Goal: Transaction & Acquisition: Book appointment/travel/reservation

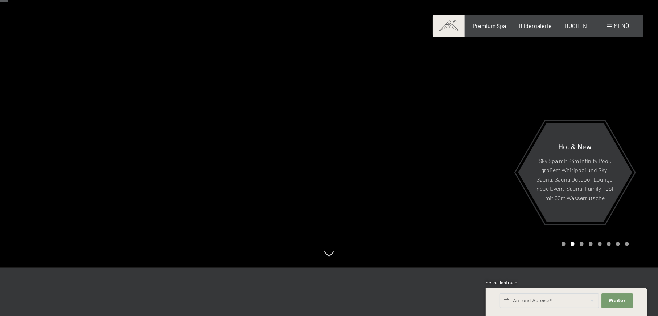
click at [611, 27] on span at bounding box center [609, 27] width 5 height 4
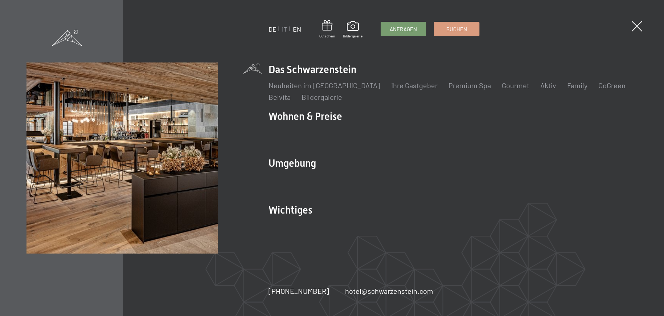
click at [300, 28] on link "EN" at bounding box center [297, 29] width 8 height 8
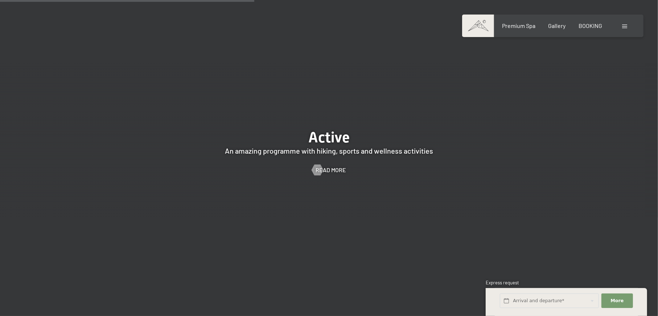
scroll to position [1257, 0]
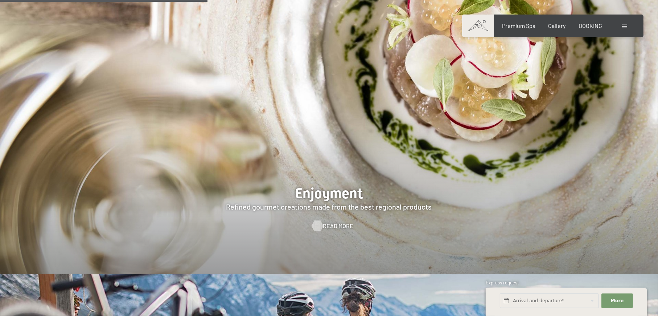
click at [327, 222] on span "Read more" at bounding box center [338, 226] width 30 height 8
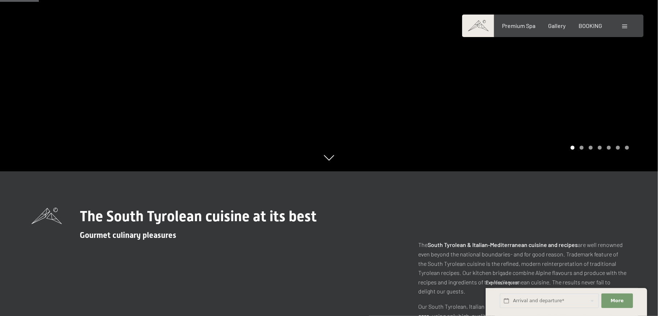
scroll to position [145, 0]
click at [453, 116] on div at bounding box center [493, 13] width 329 height 316
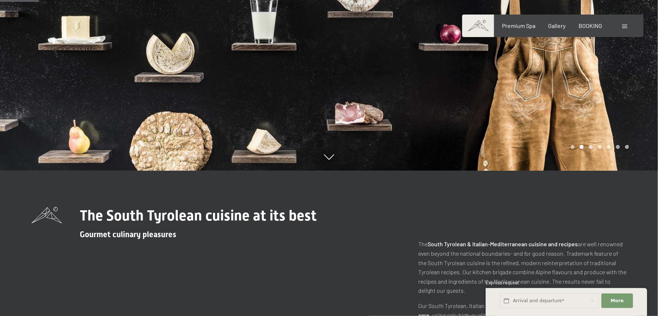
click at [453, 116] on div at bounding box center [493, 13] width 329 height 316
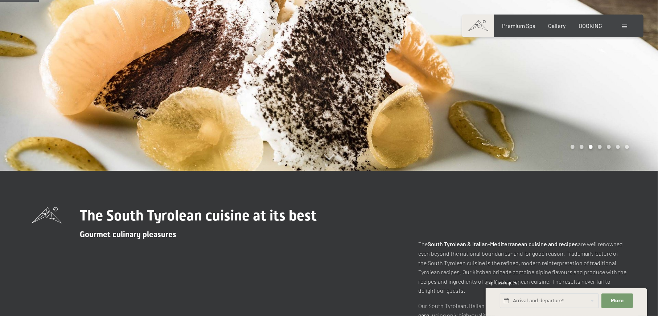
click at [453, 116] on div at bounding box center [493, 13] width 329 height 316
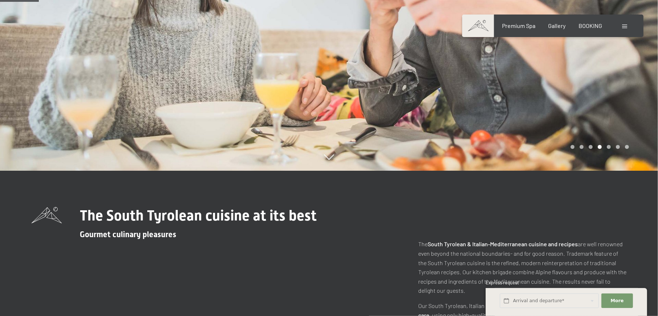
click at [453, 116] on div at bounding box center [493, 13] width 329 height 316
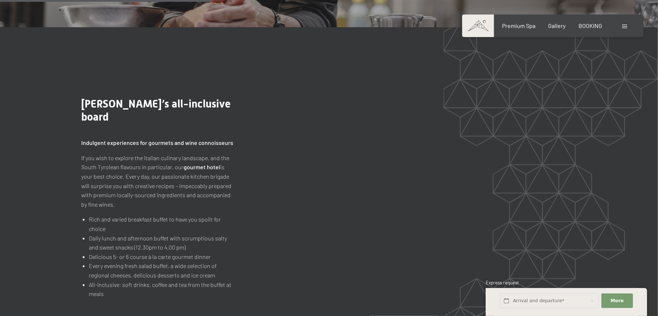
scroll to position [822, 0]
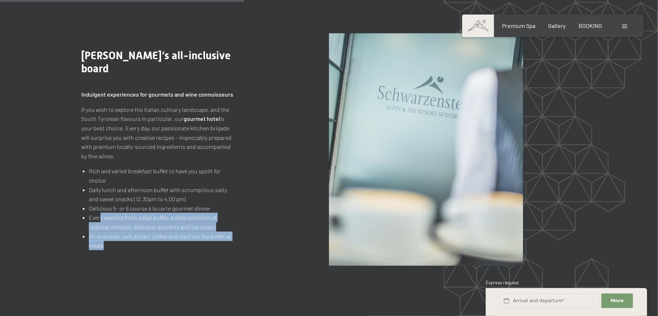
drag, startPoint x: 99, startPoint y: 217, endPoint x: 104, endPoint y: 243, distance: 26.2
click at [104, 243] on ul "Rich and varied breakfast buffet to have you spoilt for choice Daily lunch and …" at bounding box center [158, 207] width 152 height 83
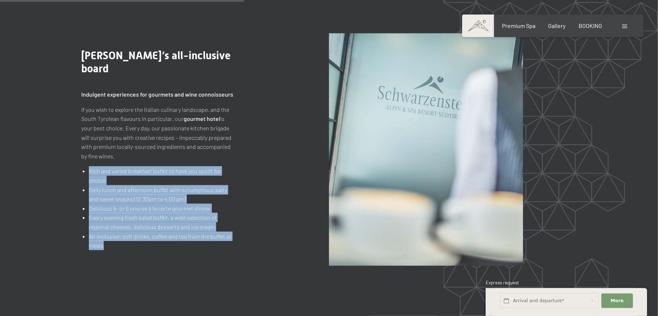
drag, startPoint x: 90, startPoint y: 173, endPoint x: 106, endPoint y: 247, distance: 75.4
click at [106, 247] on ul "Rich and varied breakfast buffet to have you spoilt for choice Daily lunch and …" at bounding box center [158, 207] width 152 height 83
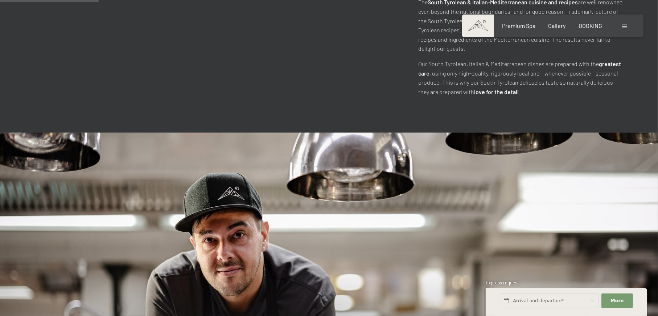
scroll to position [0, 0]
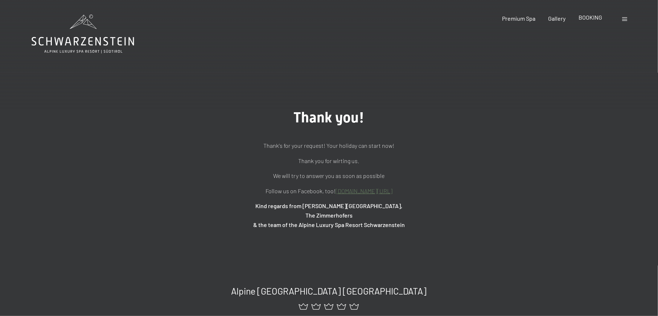
click at [586, 17] on span "BOOKING" at bounding box center [591, 17] width 24 height 7
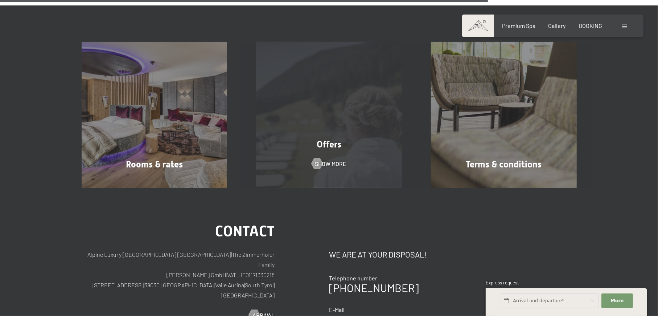
scroll to position [576, 0]
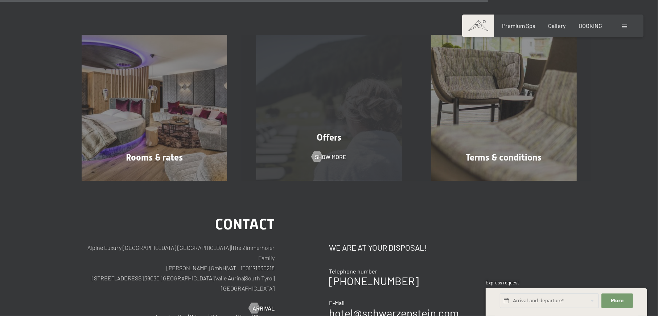
click at [306, 124] on div "Offers Show more" at bounding box center [329, 108] width 175 height 146
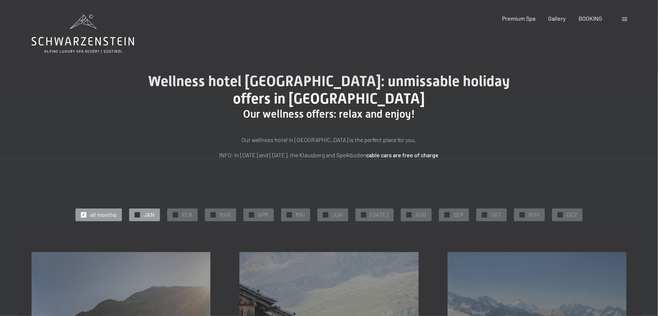
click at [152, 215] on span "JAN" at bounding box center [149, 214] width 11 height 8
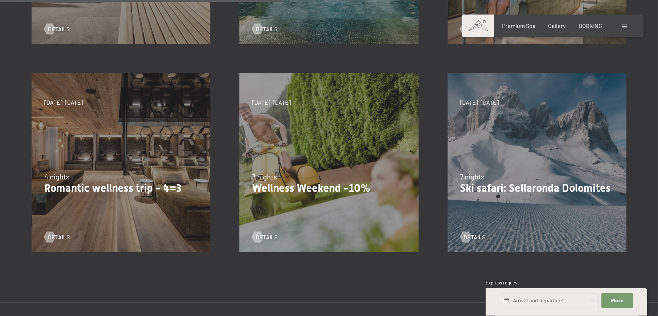
scroll to position [242, 0]
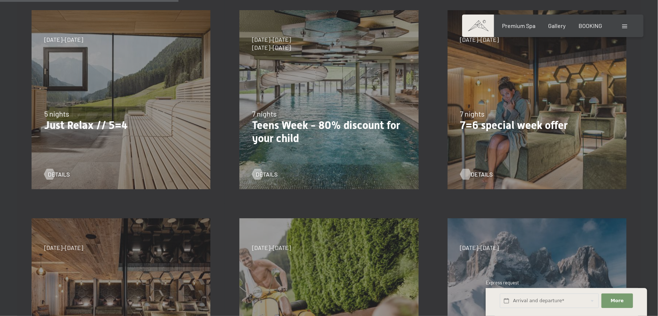
click at [472, 175] on span "details" at bounding box center [482, 174] width 22 height 8
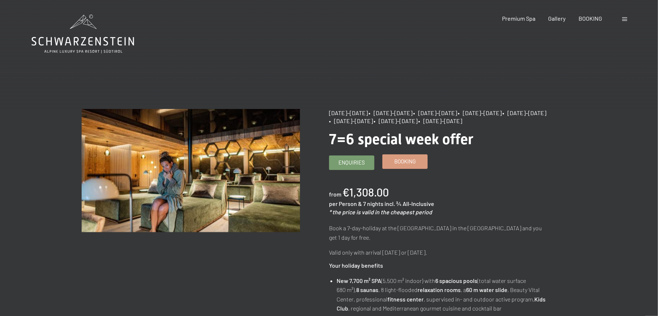
click at [404, 160] on span "Booking" at bounding box center [404, 161] width 21 height 8
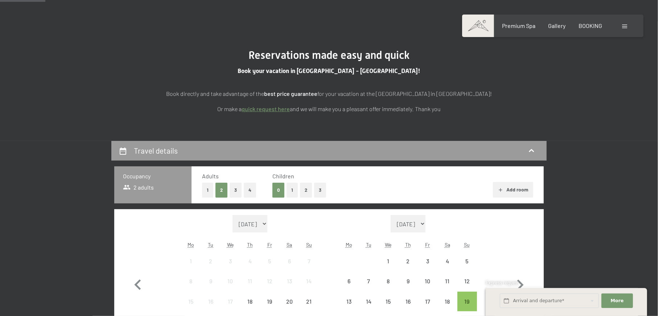
select select "[DATE]"
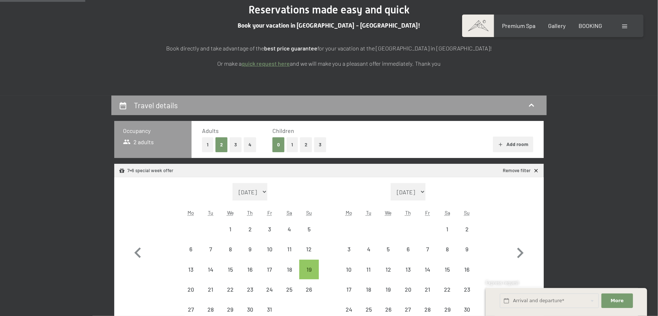
click at [308, 145] on button "2" at bounding box center [306, 144] width 12 height 15
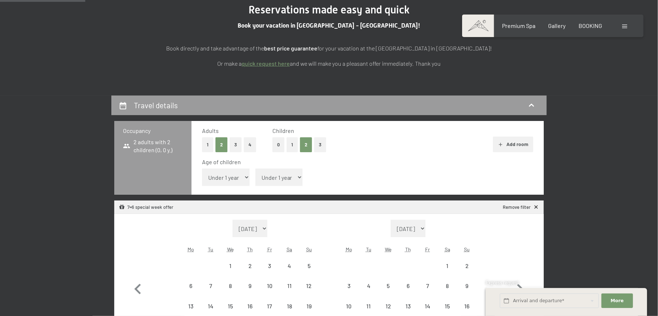
select select "[DATE]"
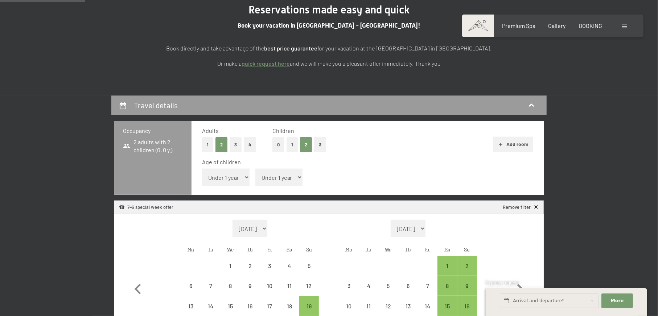
click at [237, 174] on select "Under 1 year 1 year 2 years 3 years 4 years 5 years 6 years 7 years 8 years 9 y…" at bounding box center [226, 176] width 48 height 17
select select "13"
click at [202, 168] on select "Under 1 year 1 year 2 years 3 years 4 years 5 years 6 years 7 years 8 years 9 y…" at bounding box center [226, 176] width 48 height 17
select select "[DATE]"
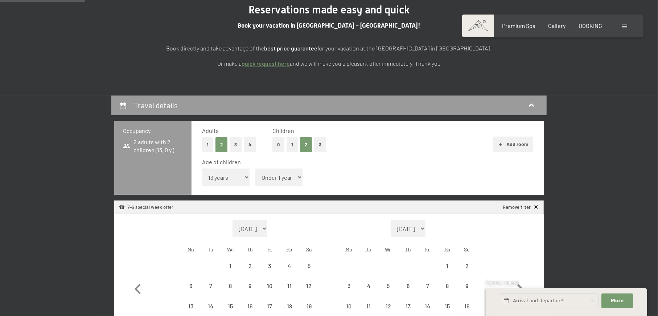
select select "[DATE]"
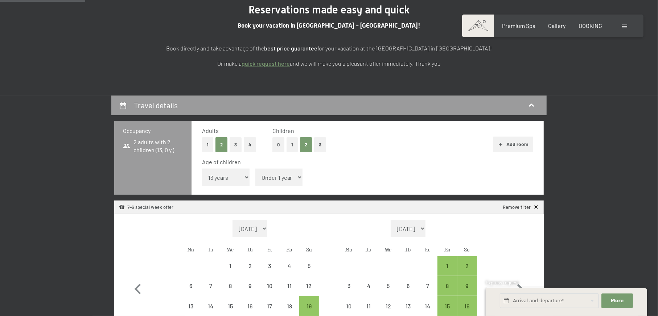
click at [266, 173] on select "Under 1 year 1 year 2 years 3 years 4 years 5 years 6 years 7 years 8 years 9 y…" at bounding box center [279, 176] width 48 height 17
select select "7"
click at [255, 168] on select "Under 1 year 1 year 2 years 3 years 4 years 5 years 6 years 7 years 8 years 9 y…" at bounding box center [279, 176] width 48 height 17
select select "[DATE]"
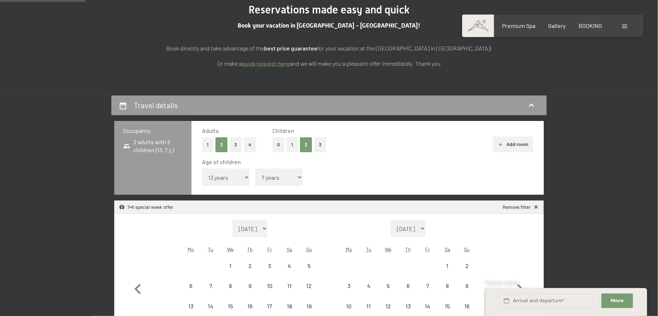
select select "[DATE]"
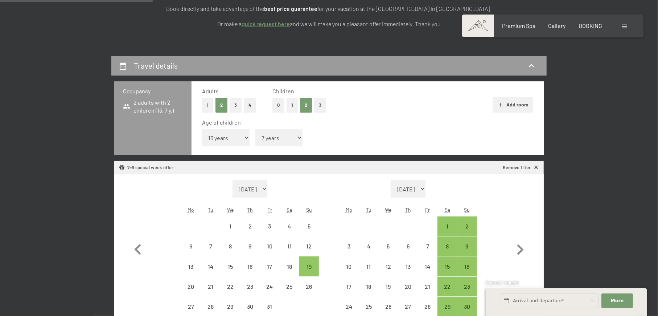
scroll to position [193, 0]
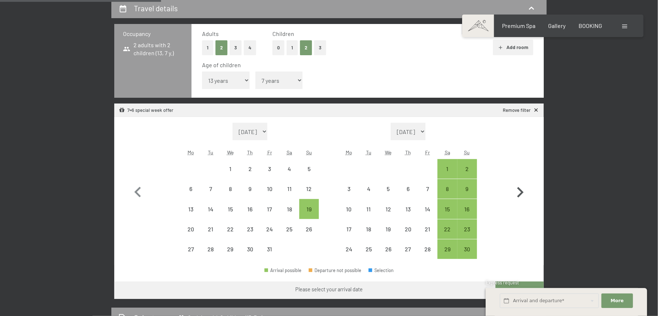
click at [522, 192] on icon "button" at bounding box center [520, 192] width 7 height 11
select select "[DATE]"
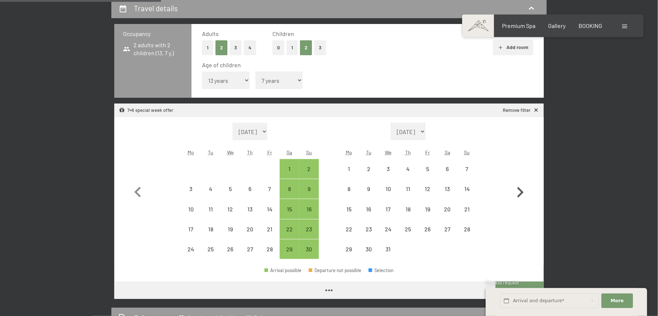
click at [522, 192] on icon "button" at bounding box center [520, 192] width 7 height 11
select select "[DATE]"
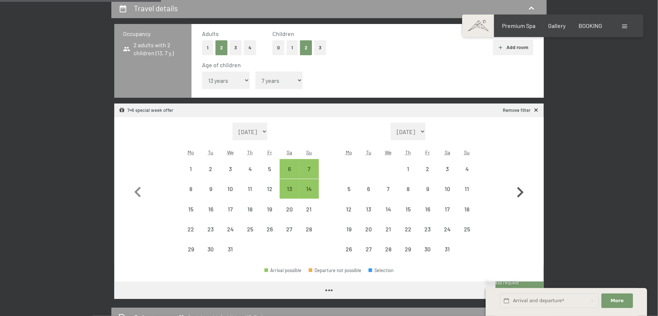
select select "[DATE]"
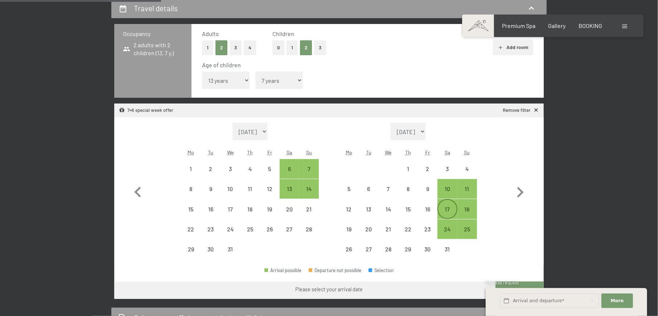
click at [452, 208] on div "17" at bounding box center [447, 215] width 18 height 18
select select "[DATE]"
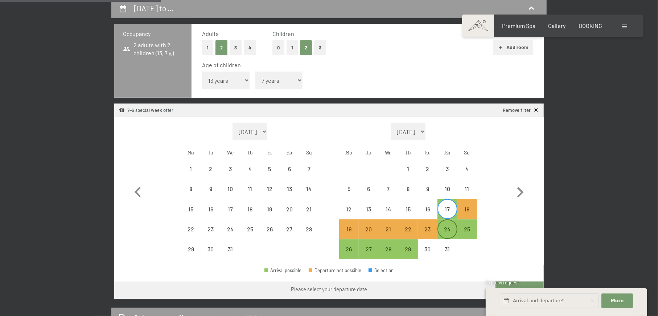
click at [447, 230] on div "24" at bounding box center [447, 235] width 18 height 18
select select "[DATE]"
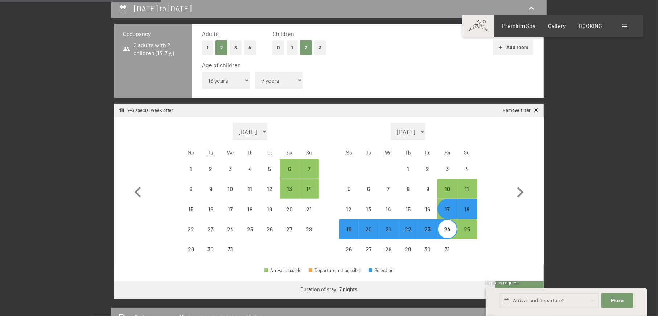
select select "[DATE]"
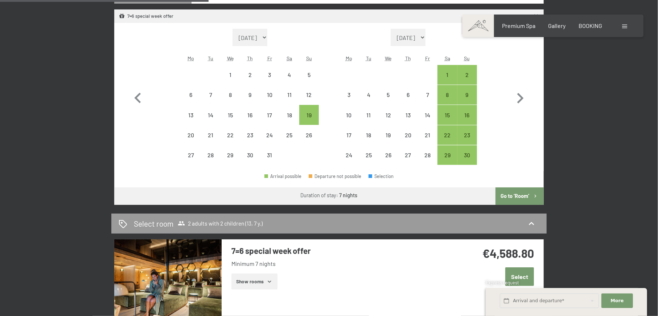
scroll to position [290, 0]
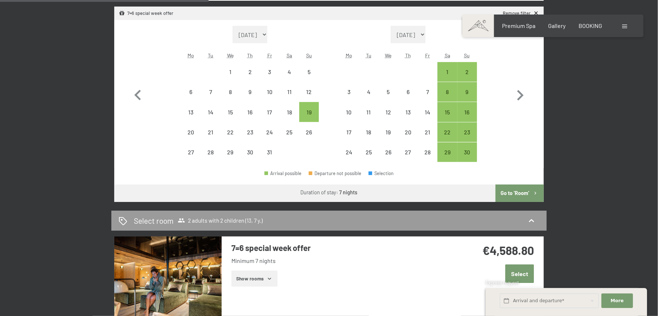
click at [515, 195] on button "Go to ‘Room’" at bounding box center [520, 192] width 48 height 17
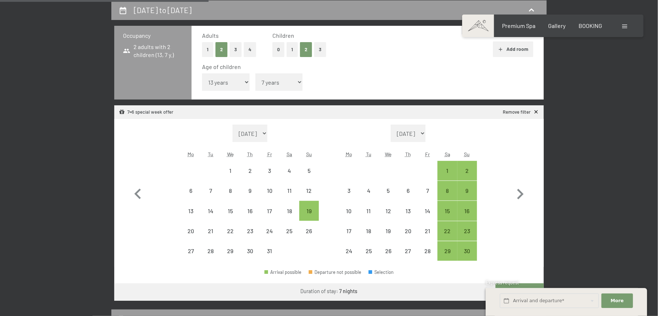
select select "[DATE]"
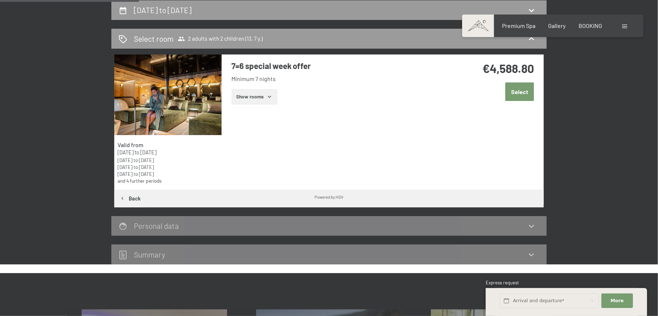
click at [261, 99] on button "Show rooms" at bounding box center [254, 97] width 46 height 16
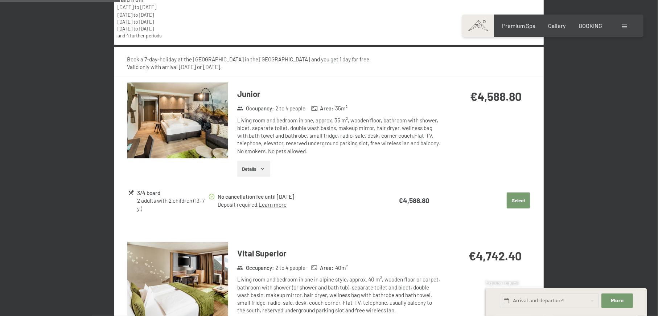
scroll to position [434, 0]
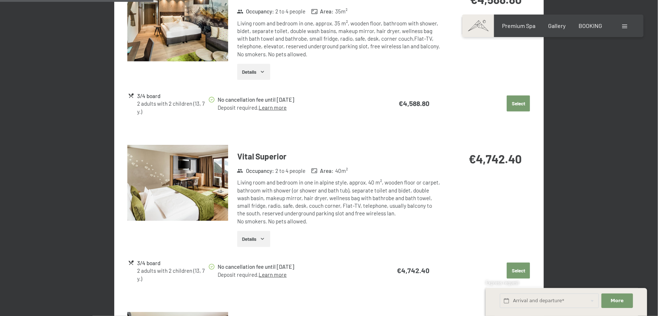
click at [208, 186] on img at bounding box center [177, 183] width 101 height 76
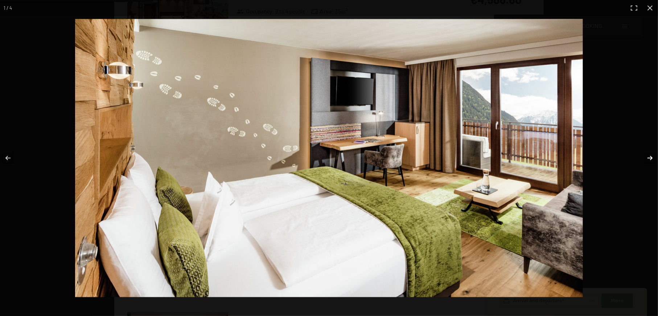
click at [653, 159] on button "button" at bounding box center [645, 158] width 25 height 36
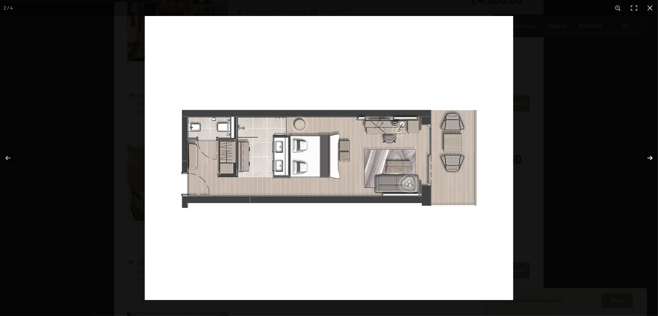
click at [653, 159] on button "button" at bounding box center [645, 158] width 25 height 36
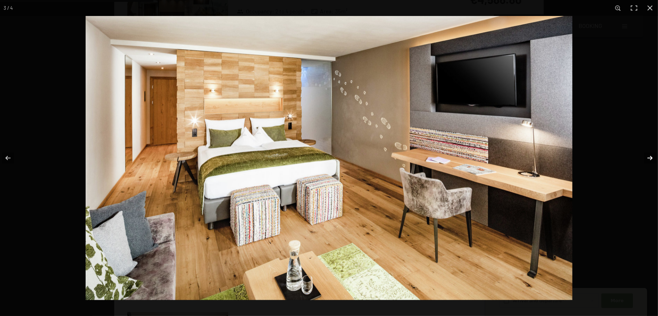
click at [653, 159] on button "button" at bounding box center [645, 158] width 25 height 36
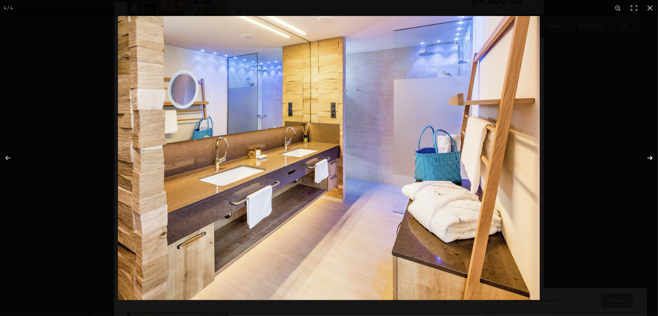
click at [653, 159] on button "button" at bounding box center [645, 158] width 25 height 36
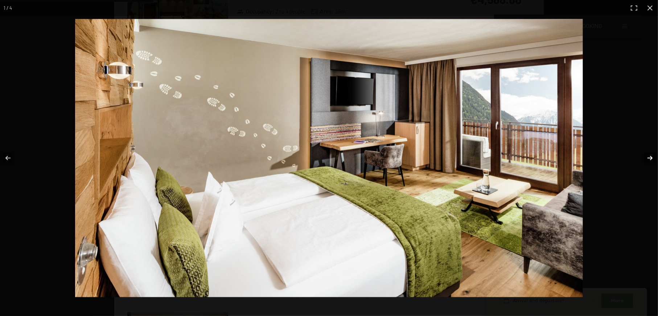
click at [653, 159] on button "button" at bounding box center [645, 158] width 25 height 36
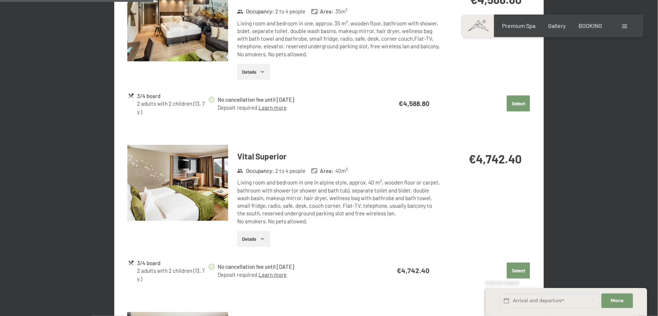
click at [0, 0] on button "button" at bounding box center [0, 0] width 0 height 0
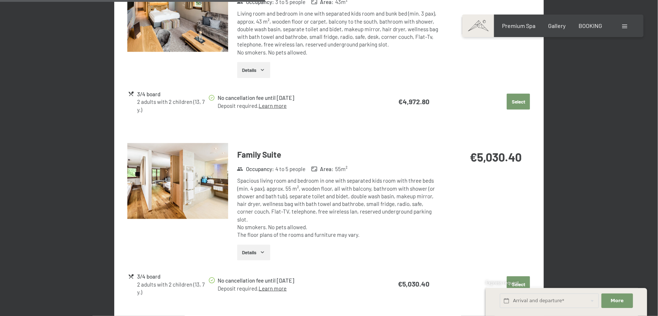
scroll to position [772, 0]
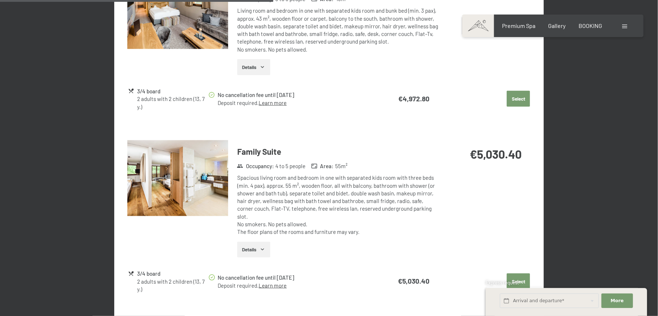
click at [197, 181] on img at bounding box center [177, 178] width 101 height 76
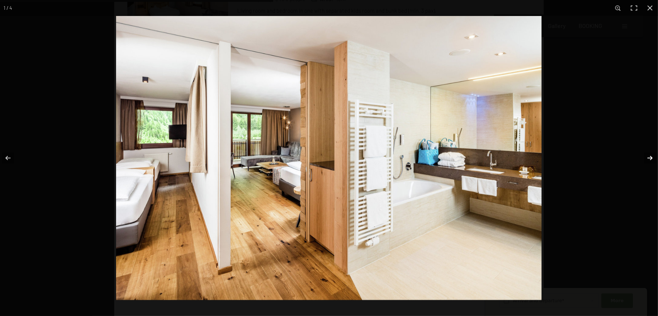
click at [649, 159] on button "button" at bounding box center [645, 158] width 25 height 36
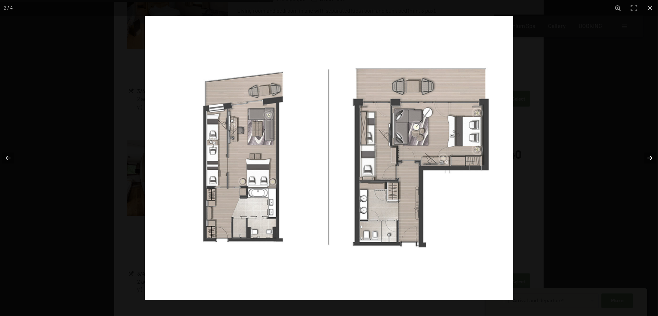
click at [649, 159] on button "button" at bounding box center [645, 158] width 25 height 36
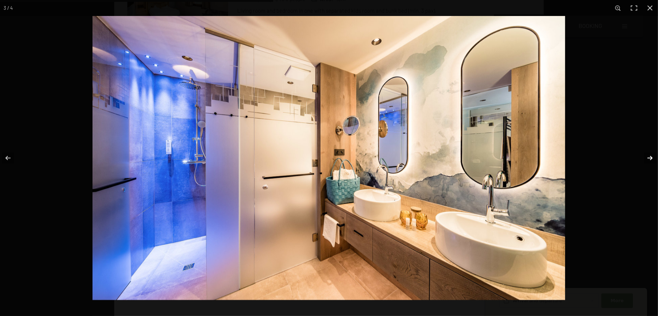
click at [649, 159] on button "button" at bounding box center [645, 158] width 25 height 36
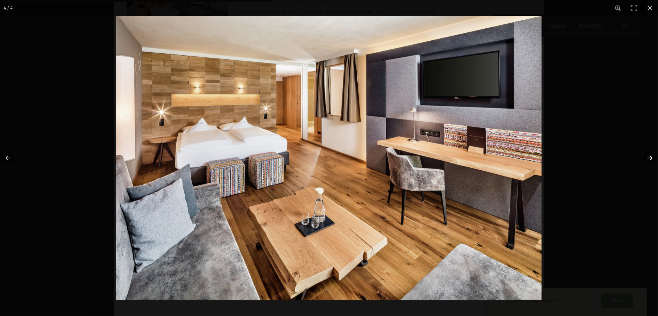
click at [649, 159] on button "button" at bounding box center [645, 158] width 25 height 36
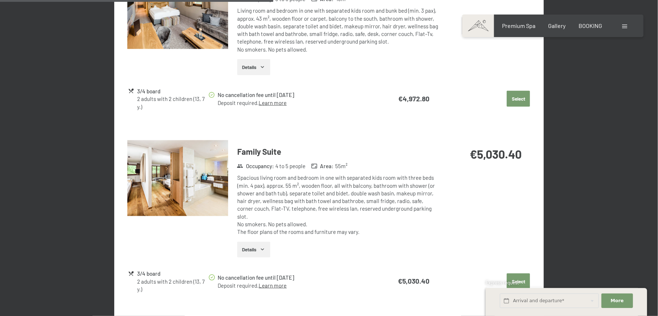
click at [0, 0] on button "button" at bounding box center [0, 0] width 0 height 0
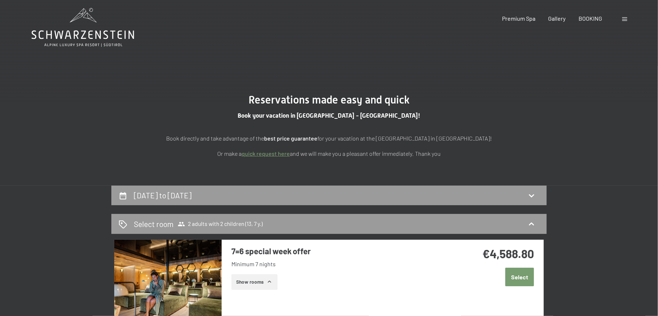
scroll to position [0, 0]
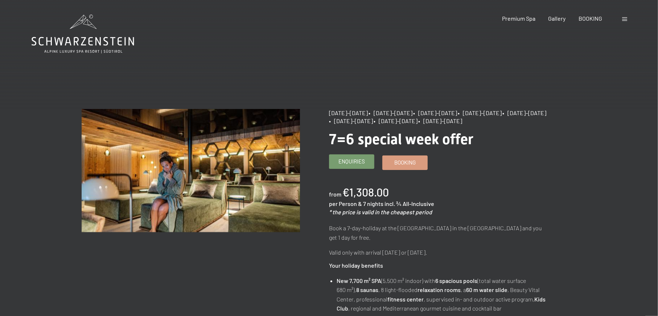
click at [356, 162] on span "Enquiries" at bounding box center [351, 161] width 26 height 8
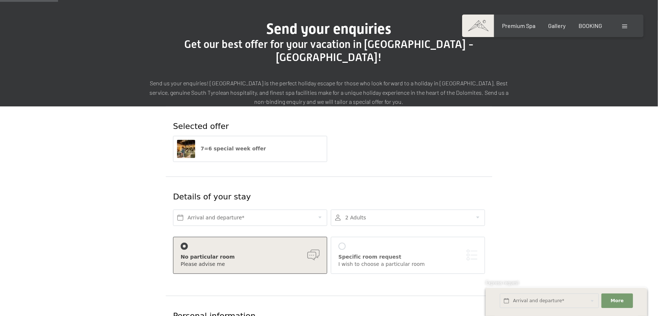
scroll to position [96, 0]
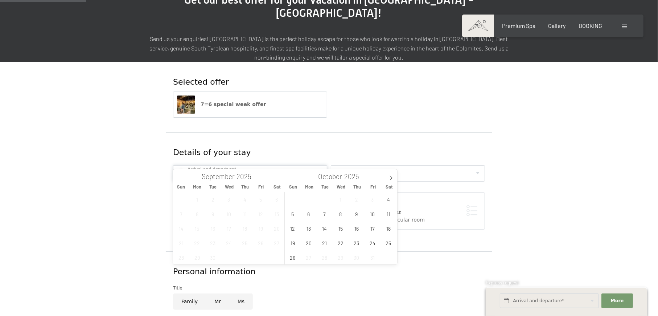
click at [259, 165] on input "text" at bounding box center [250, 173] width 154 height 16
click at [390, 178] on icon at bounding box center [391, 177] width 5 height 5
click at [393, 177] on icon at bounding box center [391, 177] width 5 height 5
type input "2026"
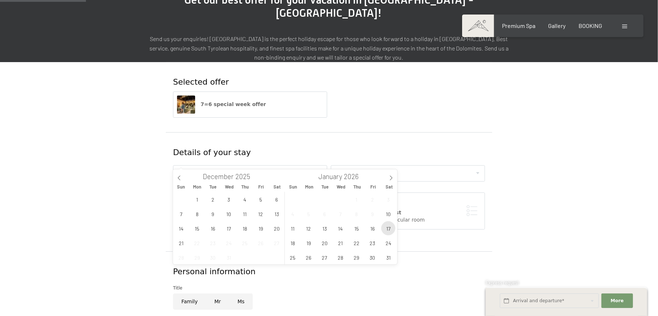
click at [388, 230] on span "17" at bounding box center [388, 228] width 14 height 14
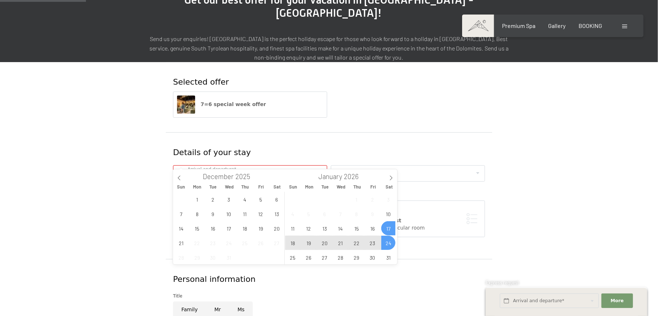
click at [388, 240] on span "24" at bounding box center [388, 242] width 14 height 14
type input "Sat. 17/01/2026 - Sat. 24/01/2026"
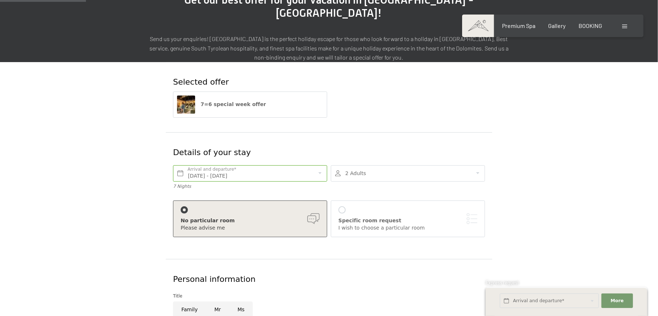
click at [394, 165] on div at bounding box center [408, 173] width 154 height 16
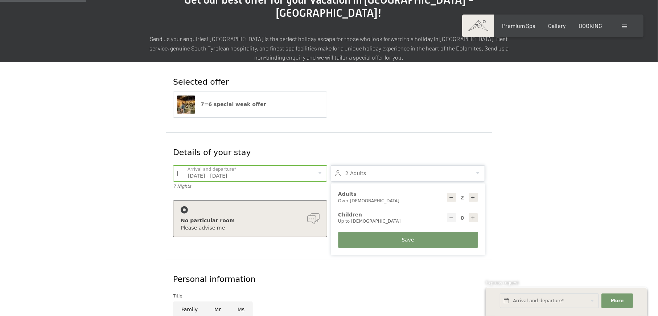
click at [476, 213] on div at bounding box center [473, 217] width 9 height 9
type input "1"
select select
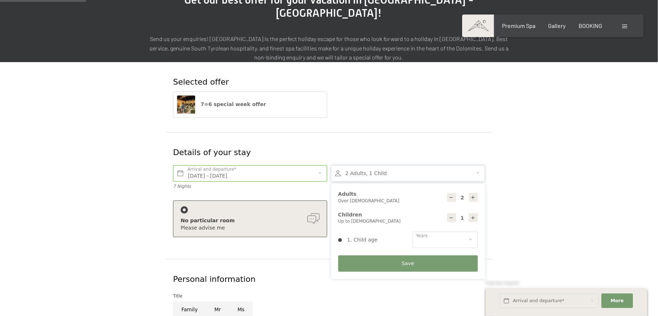
click at [476, 213] on div at bounding box center [473, 217] width 9 height 9
type input "2"
select select
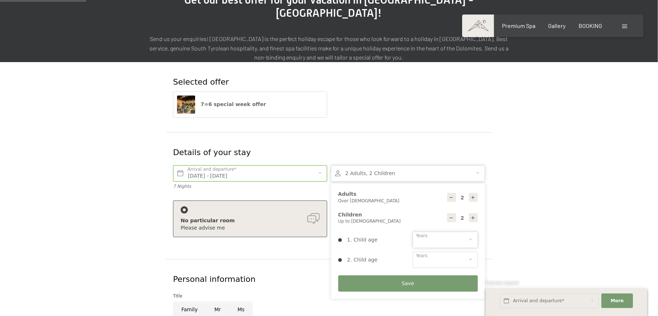
click at [452, 231] on select "0 1 2 3 4 5 6 7 8 9 10 11 12 13 14" at bounding box center [444, 239] width 65 height 16
select select "13"
click at [412, 231] on select "0 1 2 3 4 5 6 7 8 9 10 11 12 13 14" at bounding box center [444, 239] width 65 height 16
click at [437, 251] on select "0 1 2 3 4 5 6 7 8 9 10 11 12 13 14" at bounding box center [444, 259] width 65 height 16
select select "7"
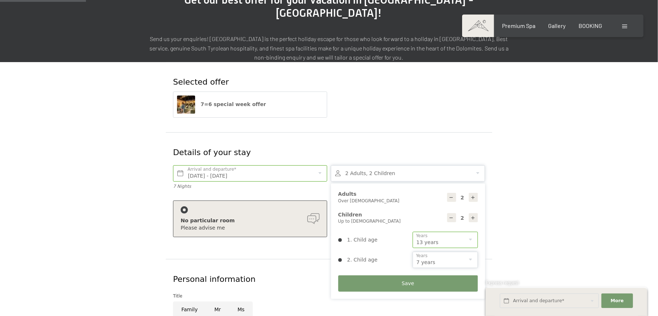
click at [412, 251] on select "0 1 2 3 4 5 6 7 8 9 10 11 12 13 14" at bounding box center [444, 259] width 65 height 16
click at [137, 219] on form "Selected offer 7=6 special week offer Details of your stay Sat. 17/01/2026 - Sa…" at bounding box center [329, 279] width 495 height 434
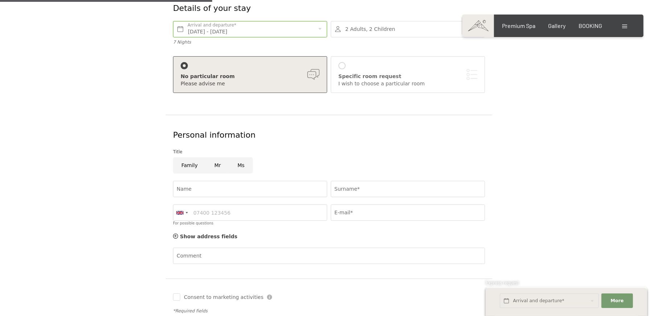
scroll to position [242, 0]
click at [215, 156] on input "Mr" at bounding box center [217, 164] width 23 height 16
radio input "true"
click at [234, 180] on input "Name" at bounding box center [250, 188] width 154 height 16
type input "JOSE VITOR"
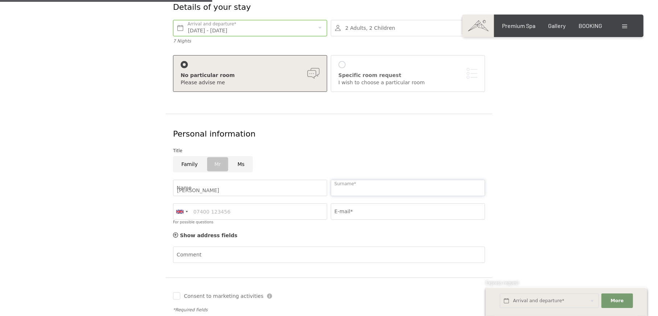
type input "AKEGAWA PIERRE"
type input "jvitor.pierre@gmail.com"
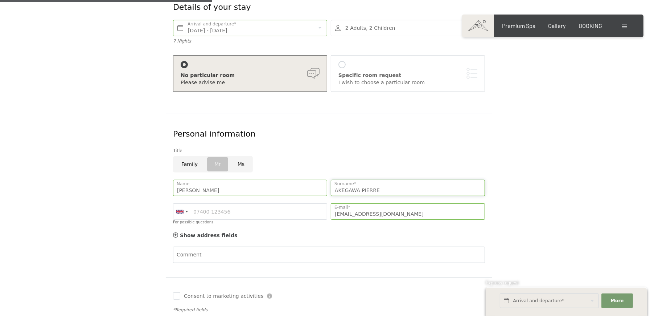
click at [357, 180] on input "AKEGAWA PIERRE" at bounding box center [408, 188] width 154 height 16
drag, startPoint x: 357, startPoint y: 178, endPoint x: 321, endPoint y: 180, distance: 36.3
click at [321, 180] on div "Booking Enquiries Premium Spa Gallery BOOKING DE IT EN Vouchers Gallery Enquiri…" at bounding box center [329, 306] width 658 height 1096
type input "PIERRE"
click at [186, 204] on div at bounding box center [181, 212] width 17 height 16
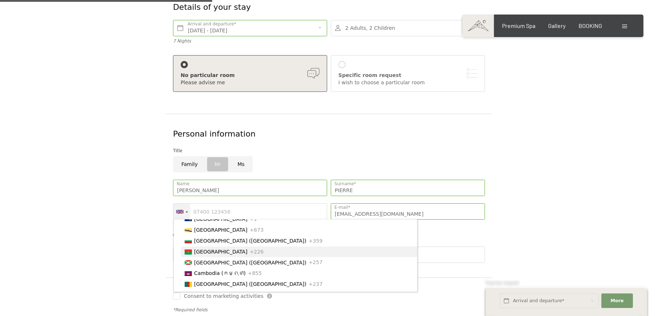
scroll to position [329, 0]
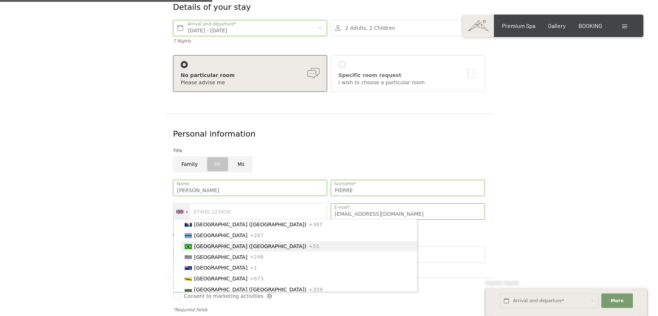
click at [201, 249] on span "[GEOGRAPHIC_DATA] ([GEOGRAPHIC_DATA])" at bounding box center [250, 246] width 112 height 6
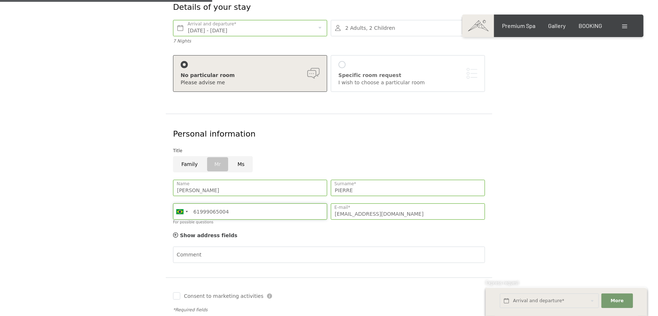
type input "61999065004"
click at [326, 214] on div "Germany (Deutschland) +49 Italy (Italia) +39 Austria (Österreich) +43 Switzerla…" at bounding box center [250, 214] width 158 height 29
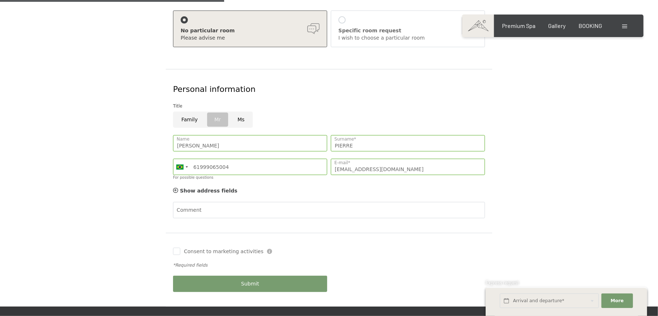
scroll to position [338, 0]
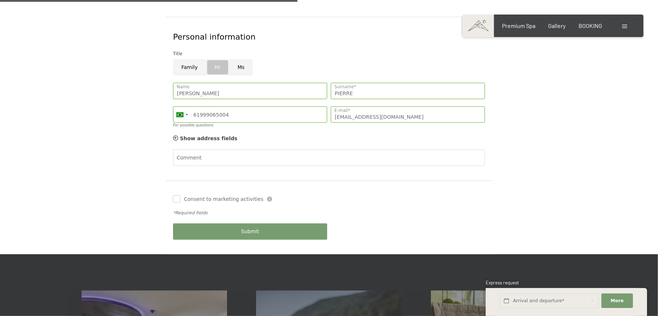
click at [177, 195] on input "Consent to marketing activities" at bounding box center [176, 198] width 7 height 7
checkbox input "true"
click at [254, 228] on span "Submit" at bounding box center [250, 231] width 18 height 7
